Goal: Information Seeking & Learning: Learn about a topic

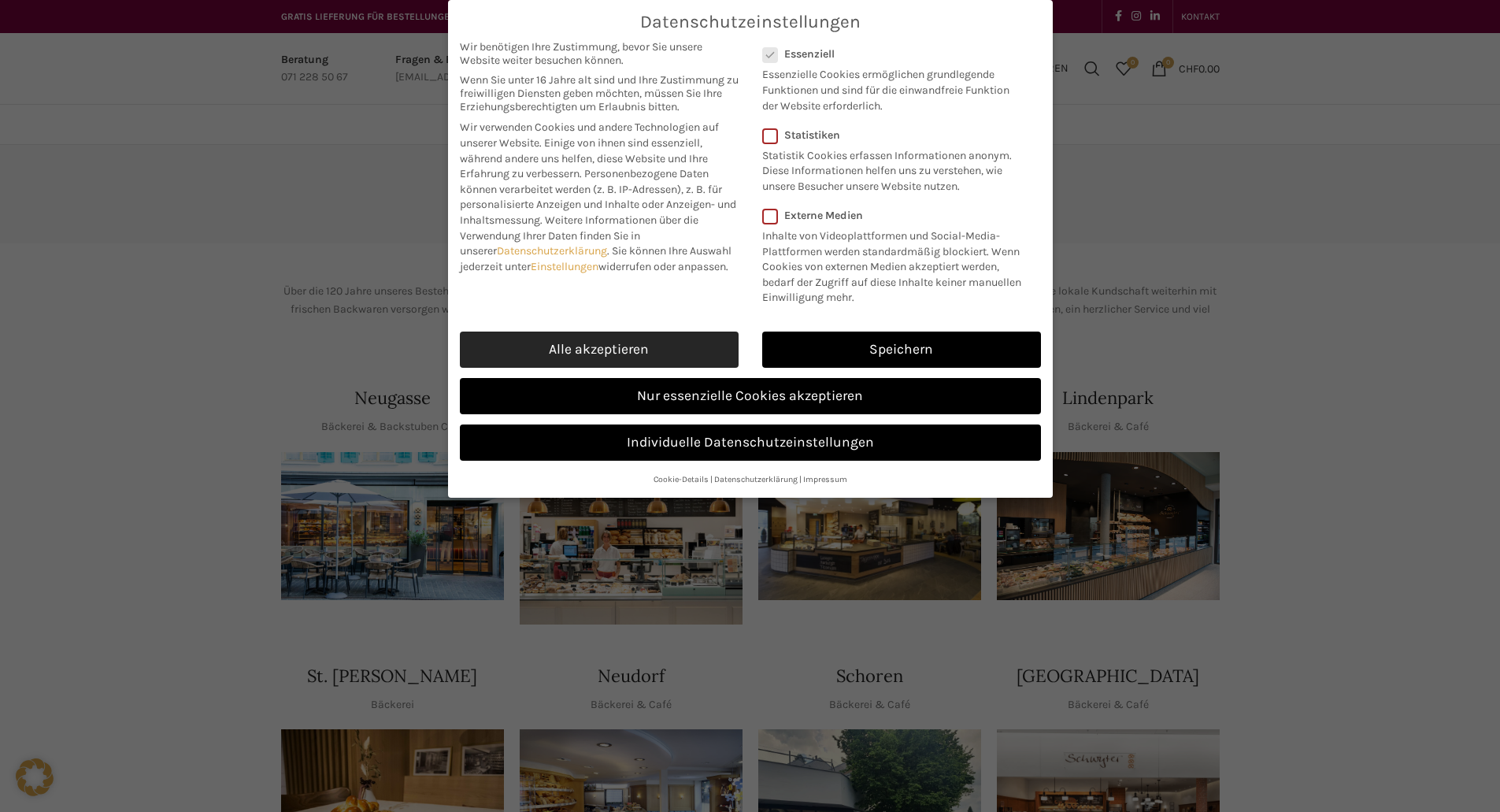
click at [616, 346] on link "Alle akzeptieren" at bounding box center [600, 349] width 279 height 36
checkbox input "true"
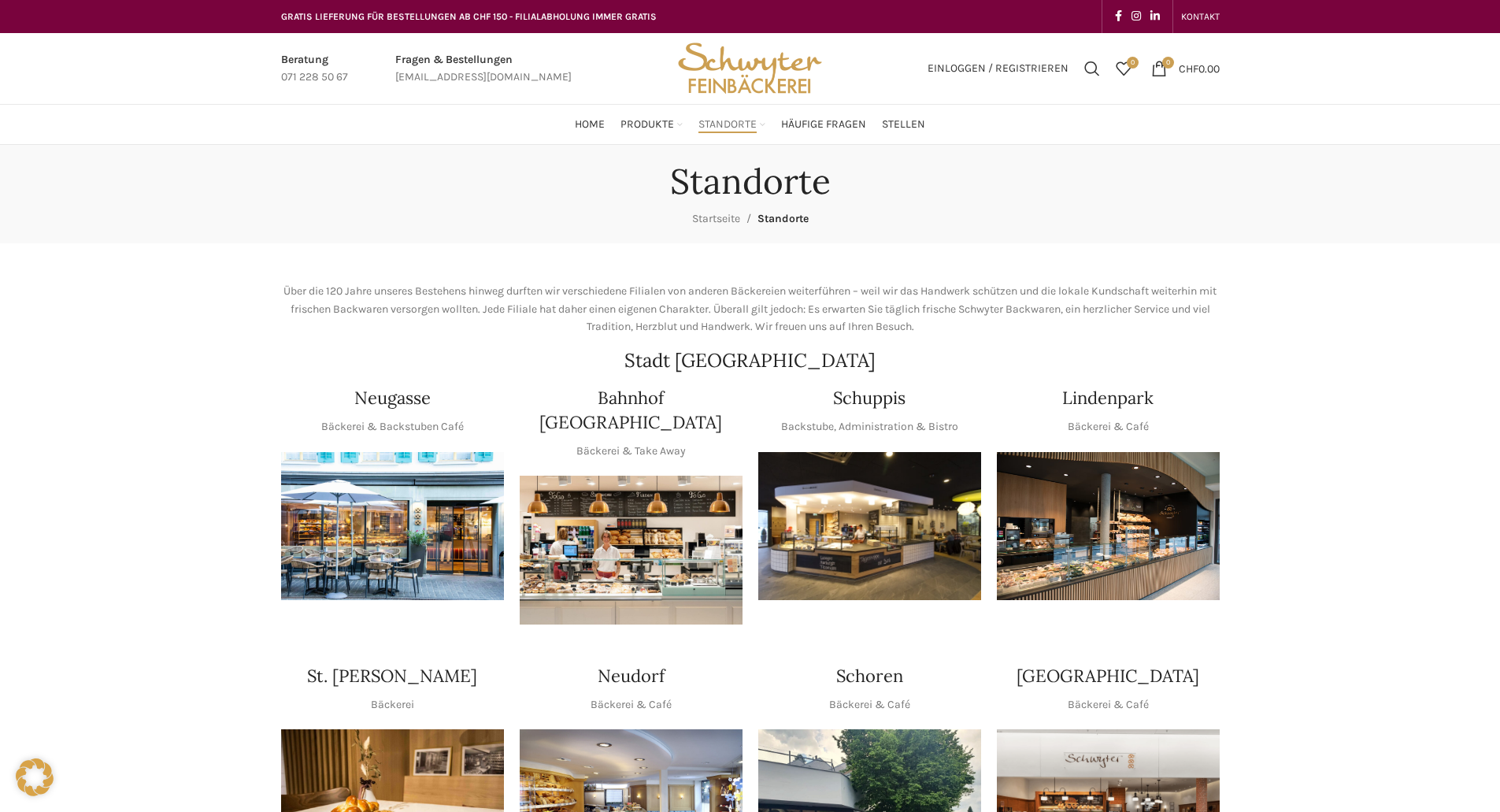
click at [391, 520] on img "1 / 1" at bounding box center [392, 526] width 223 height 149
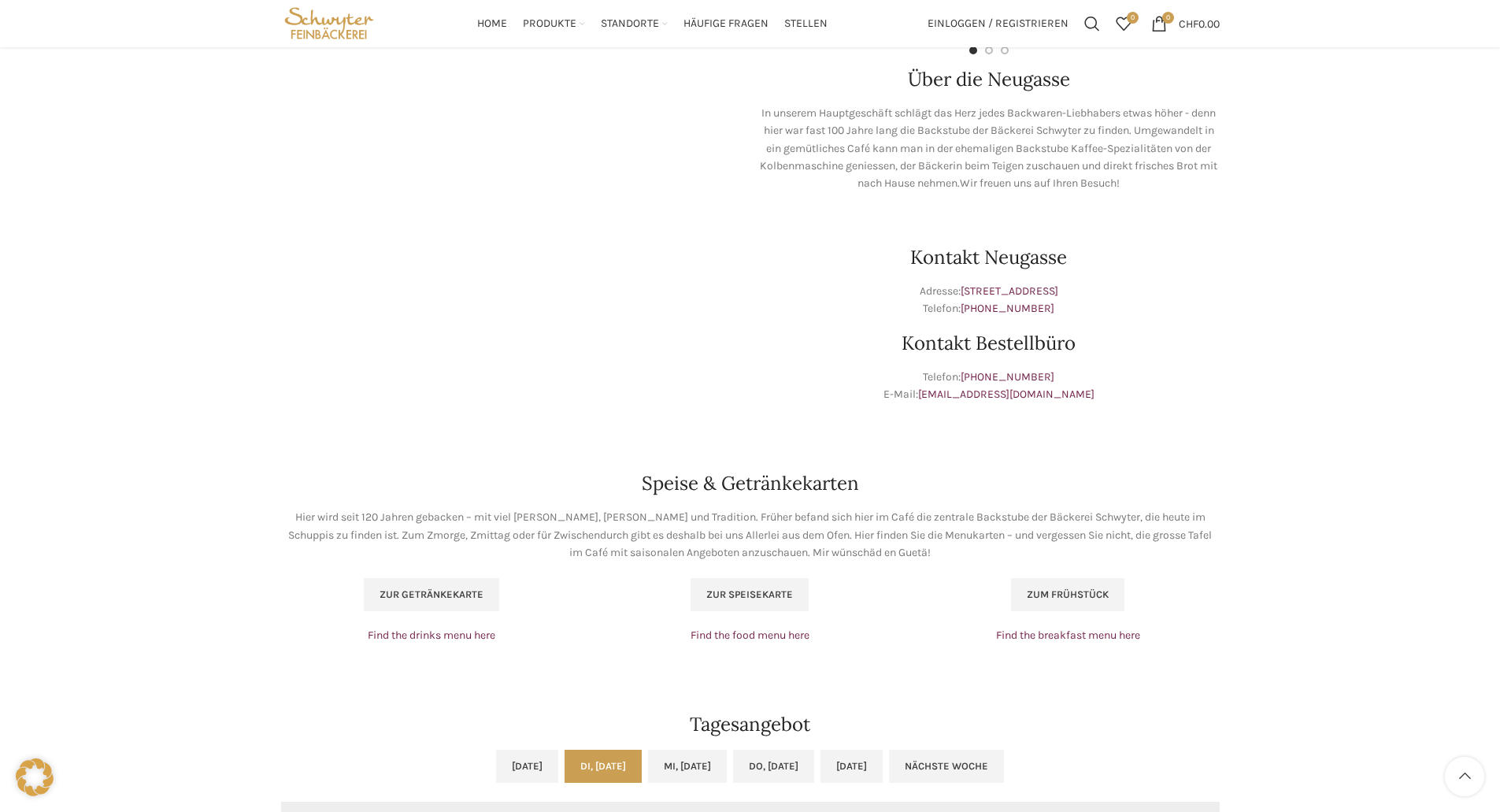
scroll to position [629, 0]
click at [755, 593] on span "Zur Speisekarte" at bounding box center [750, 595] width 86 height 12
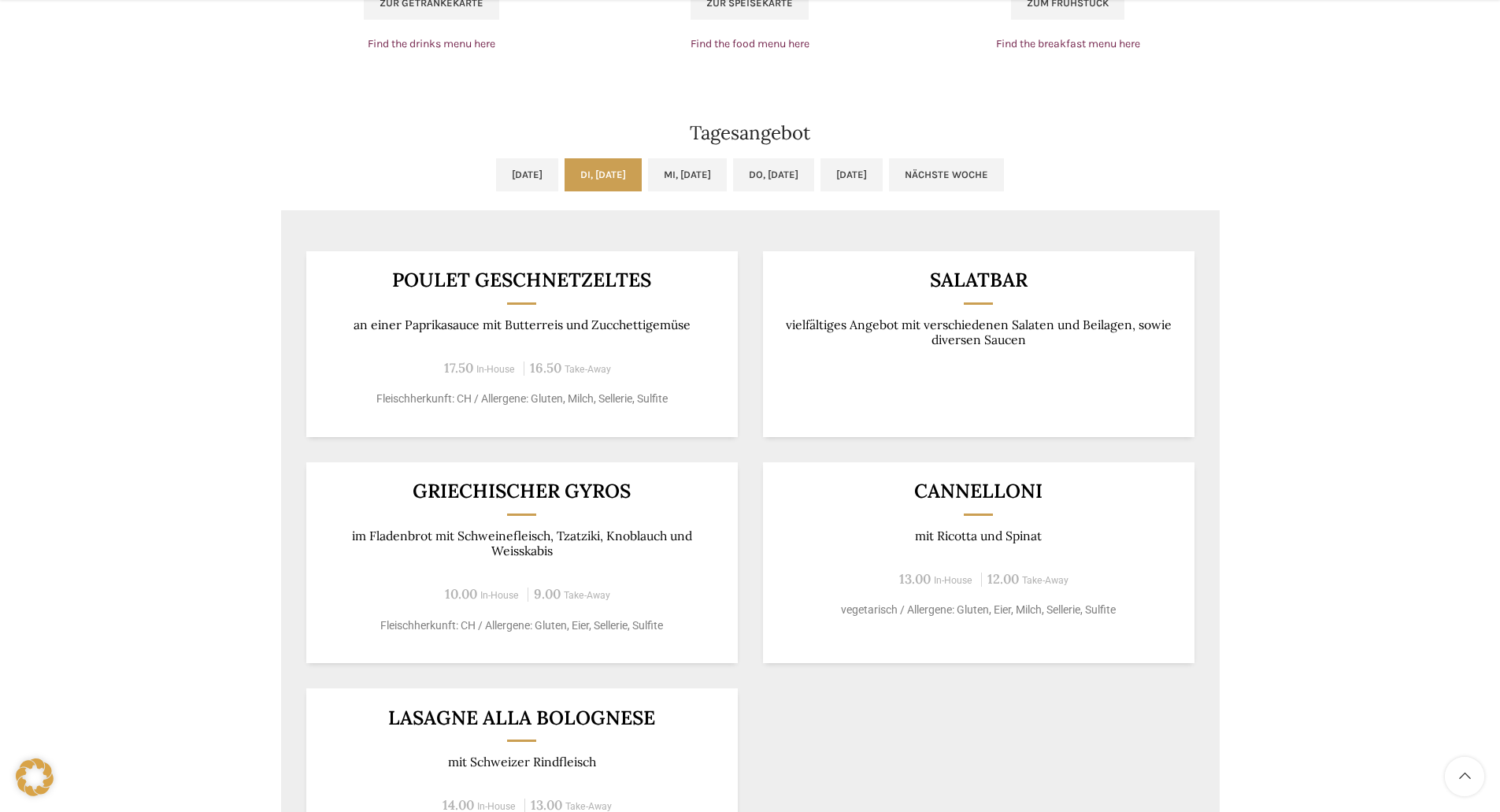
scroll to position [1260, 0]
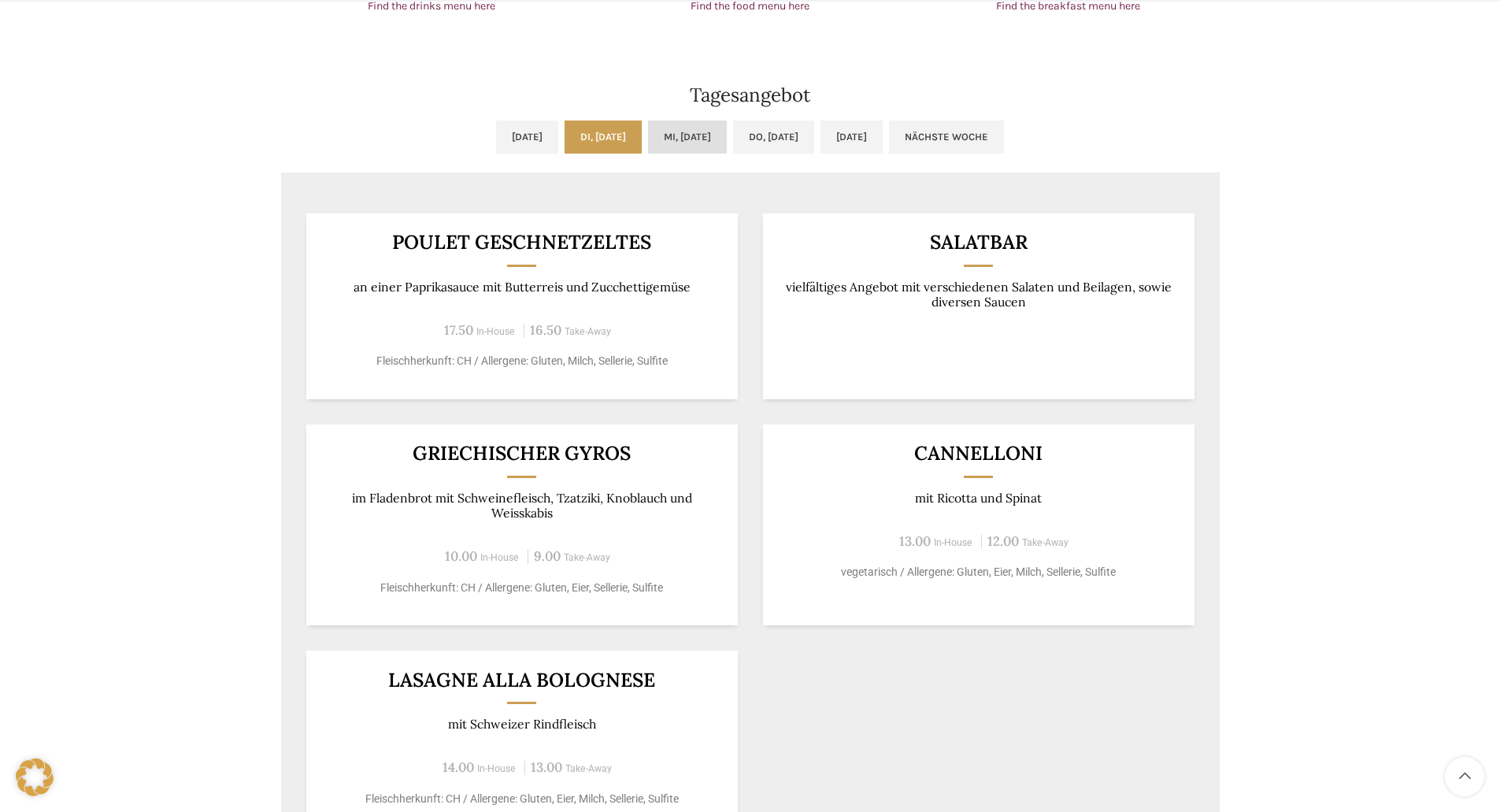
click at [695, 136] on link "Mi, [DATE]" at bounding box center [687, 138] width 78 height 34
click at [593, 131] on link "Di, [DATE]" at bounding box center [603, 138] width 78 height 34
click at [807, 137] on link "Do, [DATE]" at bounding box center [773, 138] width 81 height 34
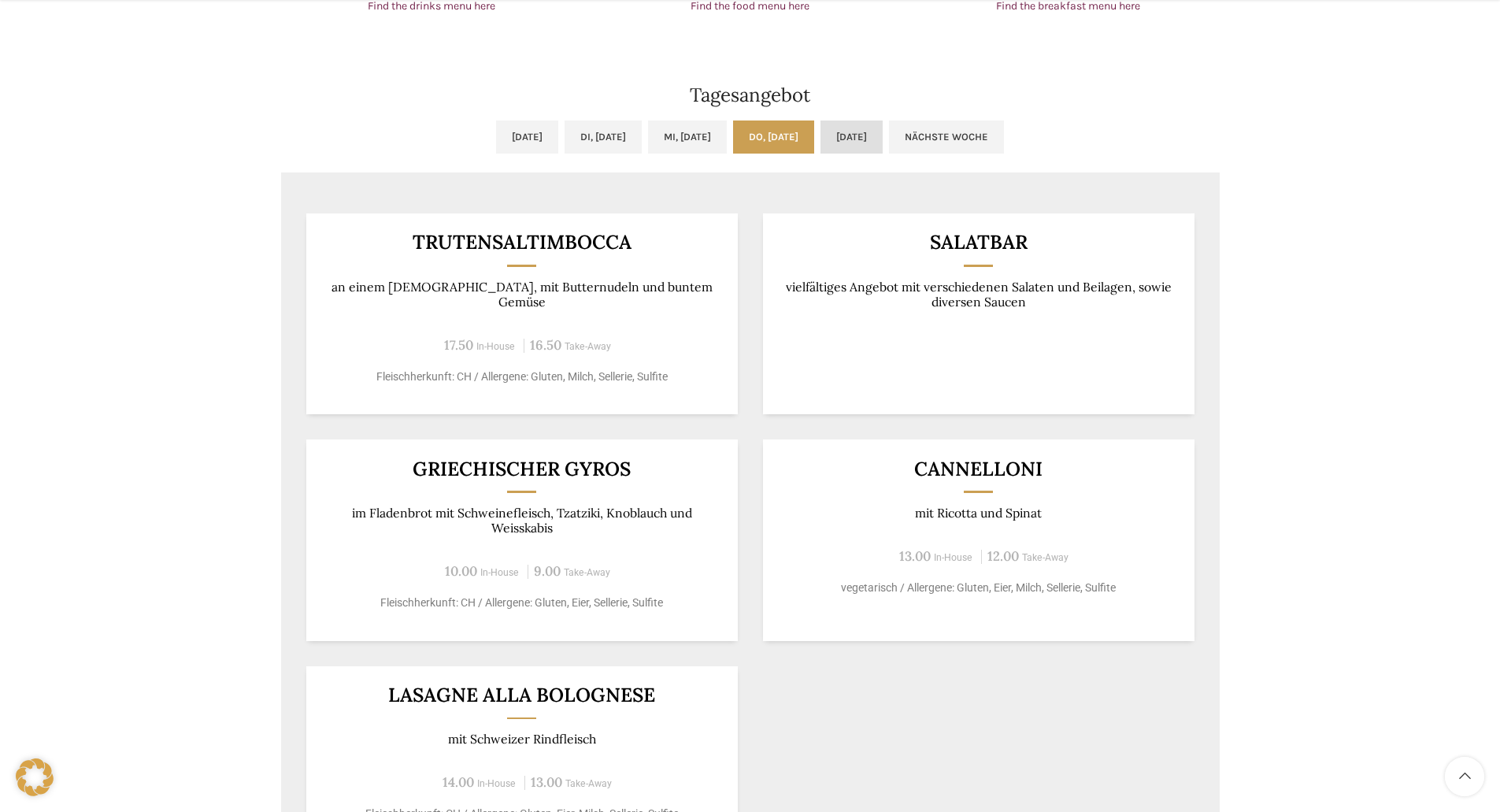
click at [883, 139] on link "[DATE]" at bounding box center [852, 138] width 63 height 34
click at [602, 128] on link "Di, [DATE]" at bounding box center [603, 138] width 78 height 34
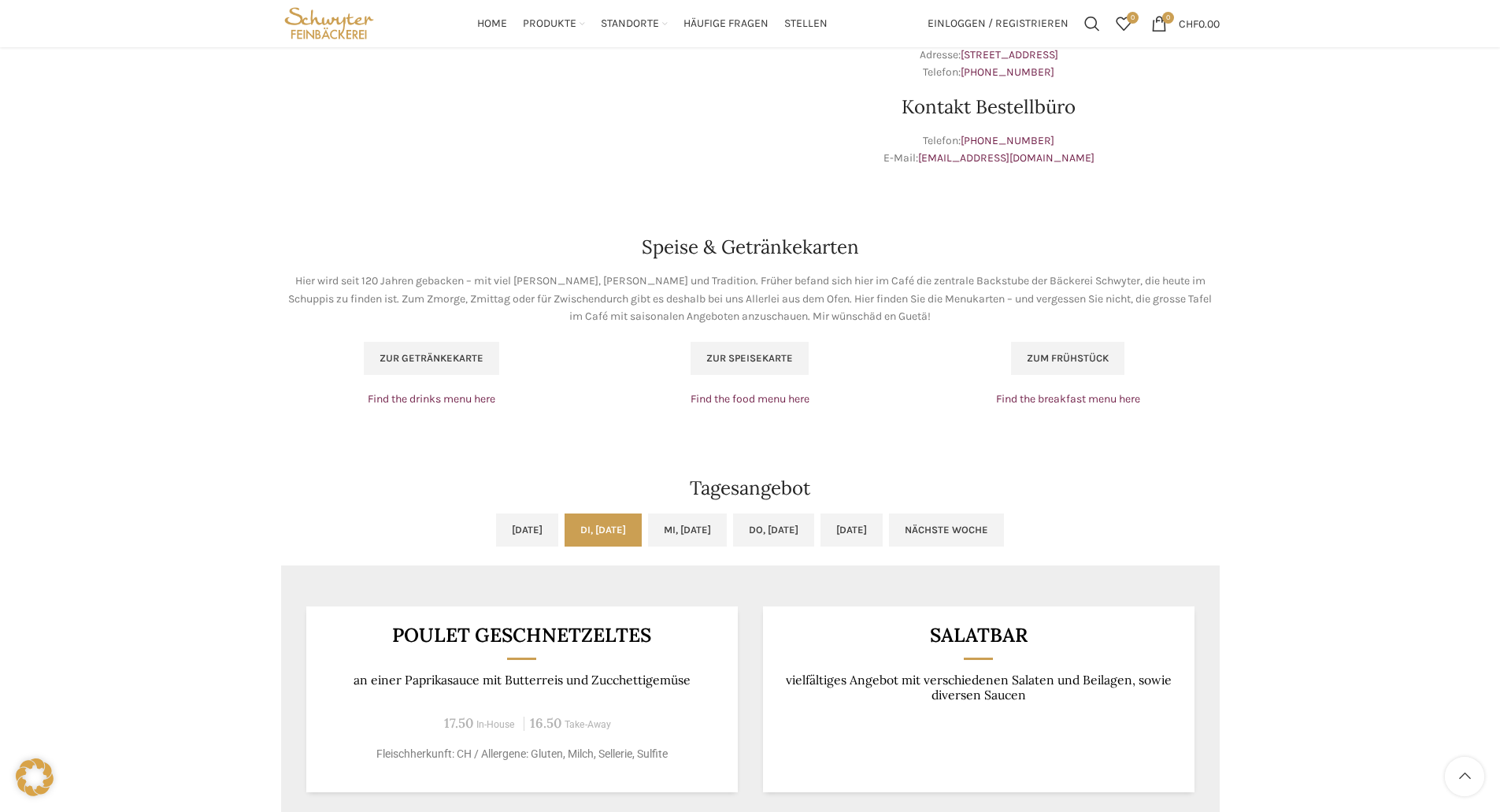
scroll to position [866, 0]
